Goal: Find specific fact: Find specific page/section

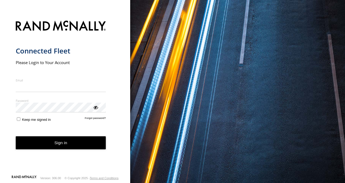
type input "**********"
click at [16, 136] on button "Sign in" at bounding box center [61, 142] width 90 height 13
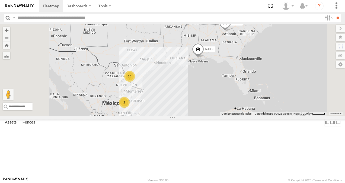
scroll to position [27, 0]
click at [0, 0] on div "RJ053" at bounding box center [0, 0] width 0 height 0
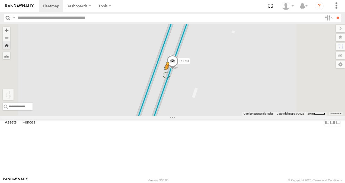
drag, startPoint x: 145, startPoint y: 154, endPoint x: 237, endPoint y: 103, distance: 105.4
click at [237, 103] on div "RJ053 Para activar la función de arrastrar con el teclado, presiona Alt + Intro…" at bounding box center [172, 70] width 345 height 92
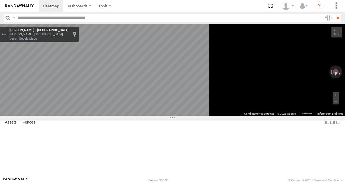
click at [68, 34] on div "[PERSON_NAME], [GEOGRAPHIC_DATA]" at bounding box center [38, 35] width 59 height 4
copy div "[PERSON_NAME], Nuevo [PERSON_NAME] - [GEOGRAPHIC_DATA]"
